Goal: Task Accomplishment & Management: Use online tool/utility

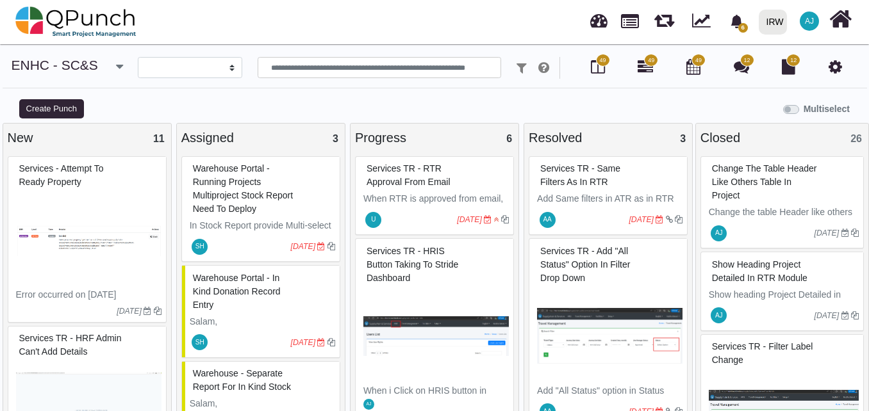
select select
click at [599, 26] on link at bounding box center [598, 18] width 17 height 21
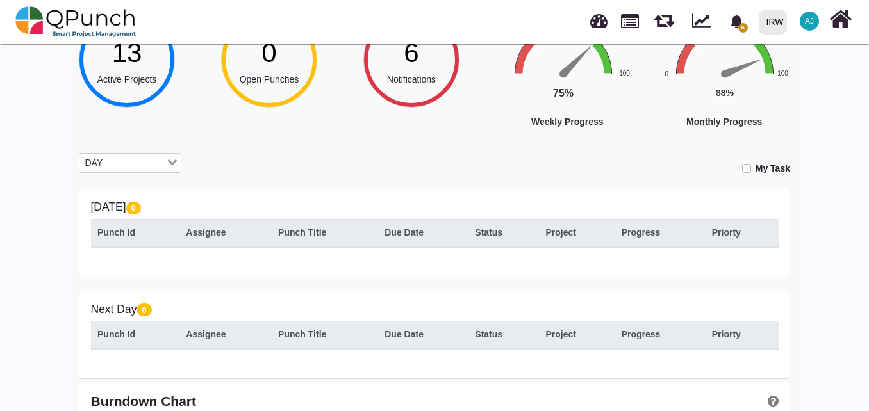
scroll to position [223, 0]
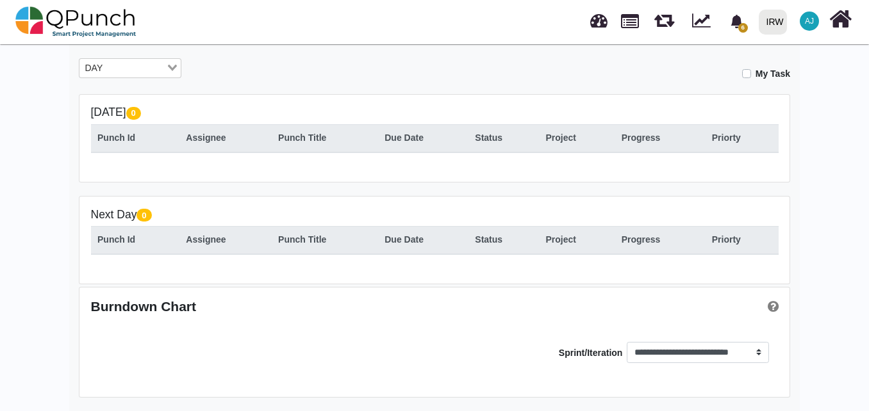
click at [120, 59] on div "DAY" at bounding box center [122, 67] width 86 height 17
click at [123, 116] on li "MONTH" at bounding box center [130, 122] width 103 height 17
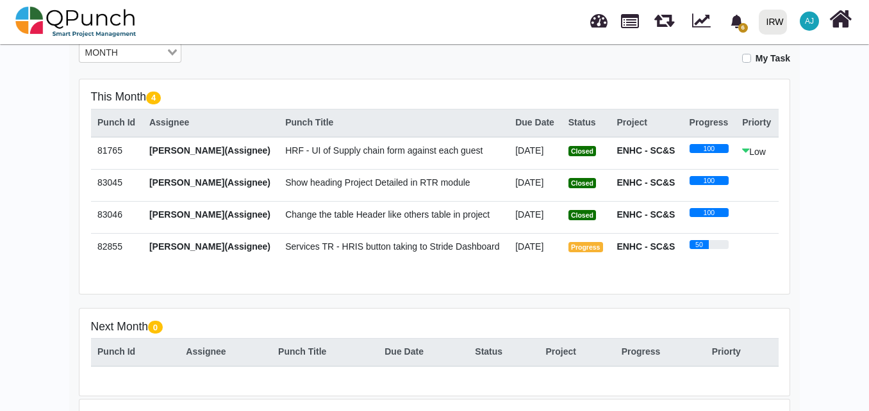
scroll to position [236, 0]
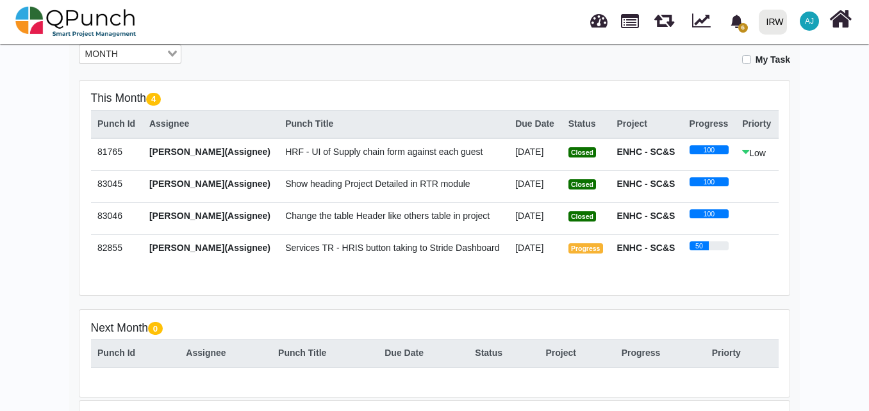
click at [799, 135] on div "Hey [PERSON_NAME]! Welcome back, let's do the best [DATE]! 13 Active Projects 4…" at bounding box center [434, 178] width 730 height 693
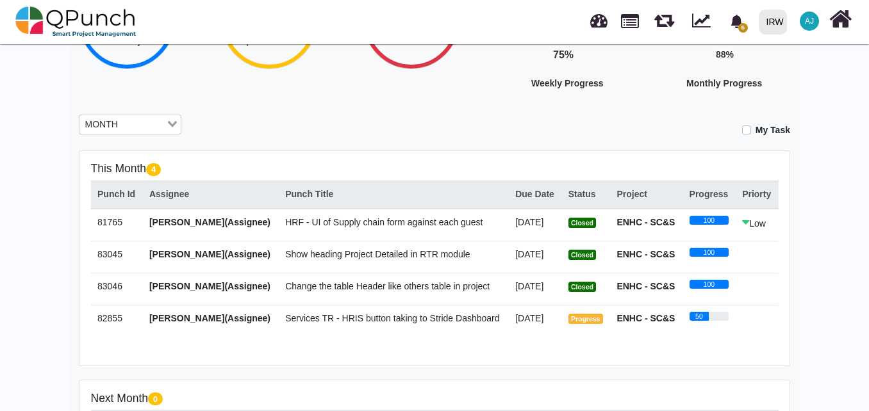
scroll to position [154, 0]
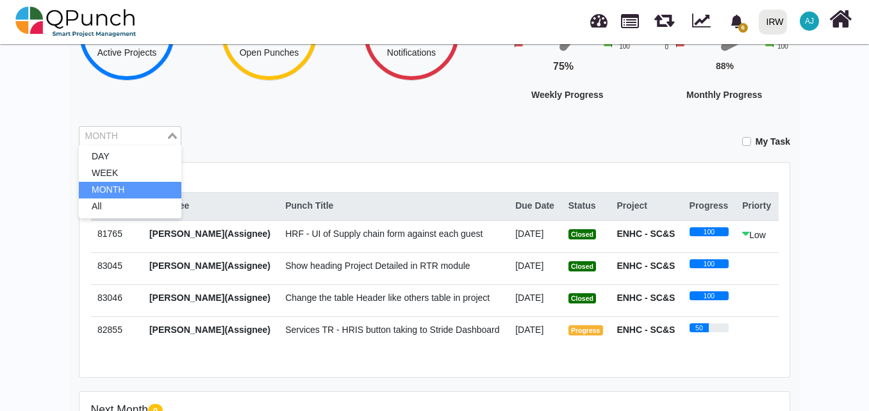
click at [167, 133] on div "Loading..." at bounding box center [173, 135] width 15 height 17
click at [262, 155] on div "Hey [PERSON_NAME]! Welcome back, let's do the best [DATE]! 13 Active Projects 4…" at bounding box center [434, 260] width 730 height 693
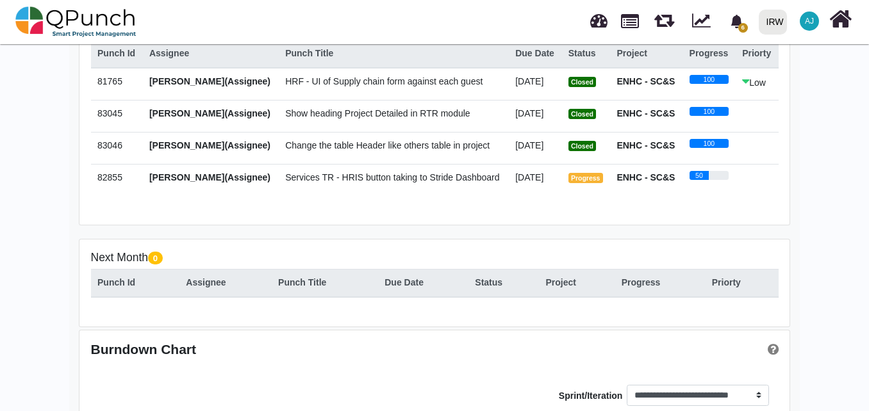
scroll to position [0, 0]
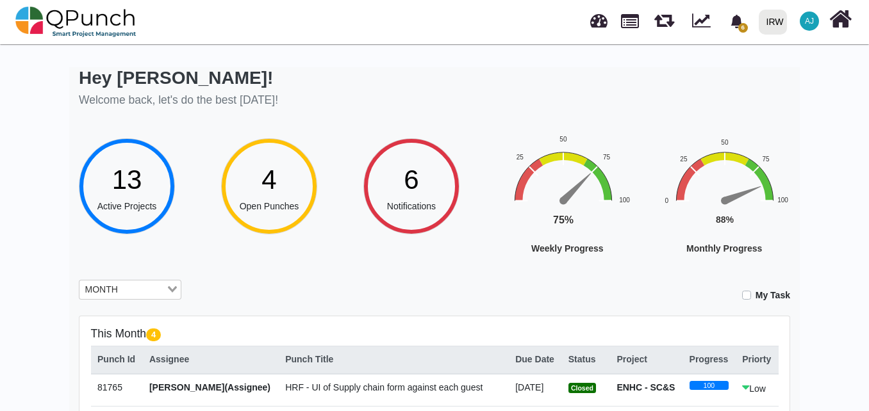
click at [443, 389] on span "HRF - UI of Supply chain form against each guest" at bounding box center [383, 387] width 197 height 10
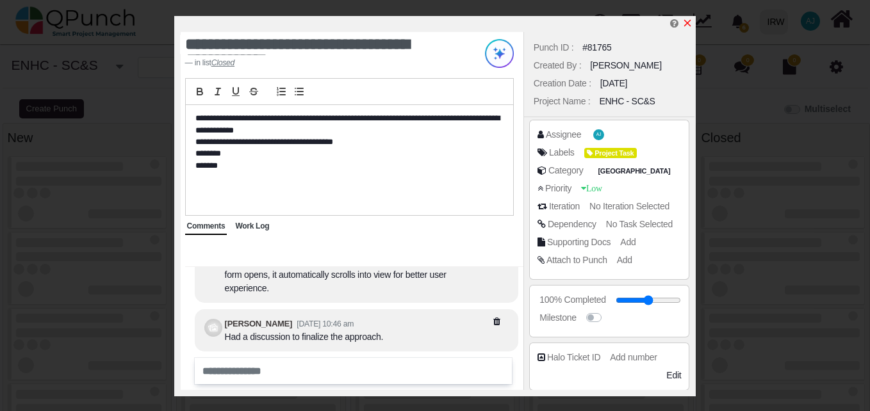
click at [688, 23] on icon "x" at bounding box center [687, 23] width 7 height 7
select select
